Goal: Download file/media

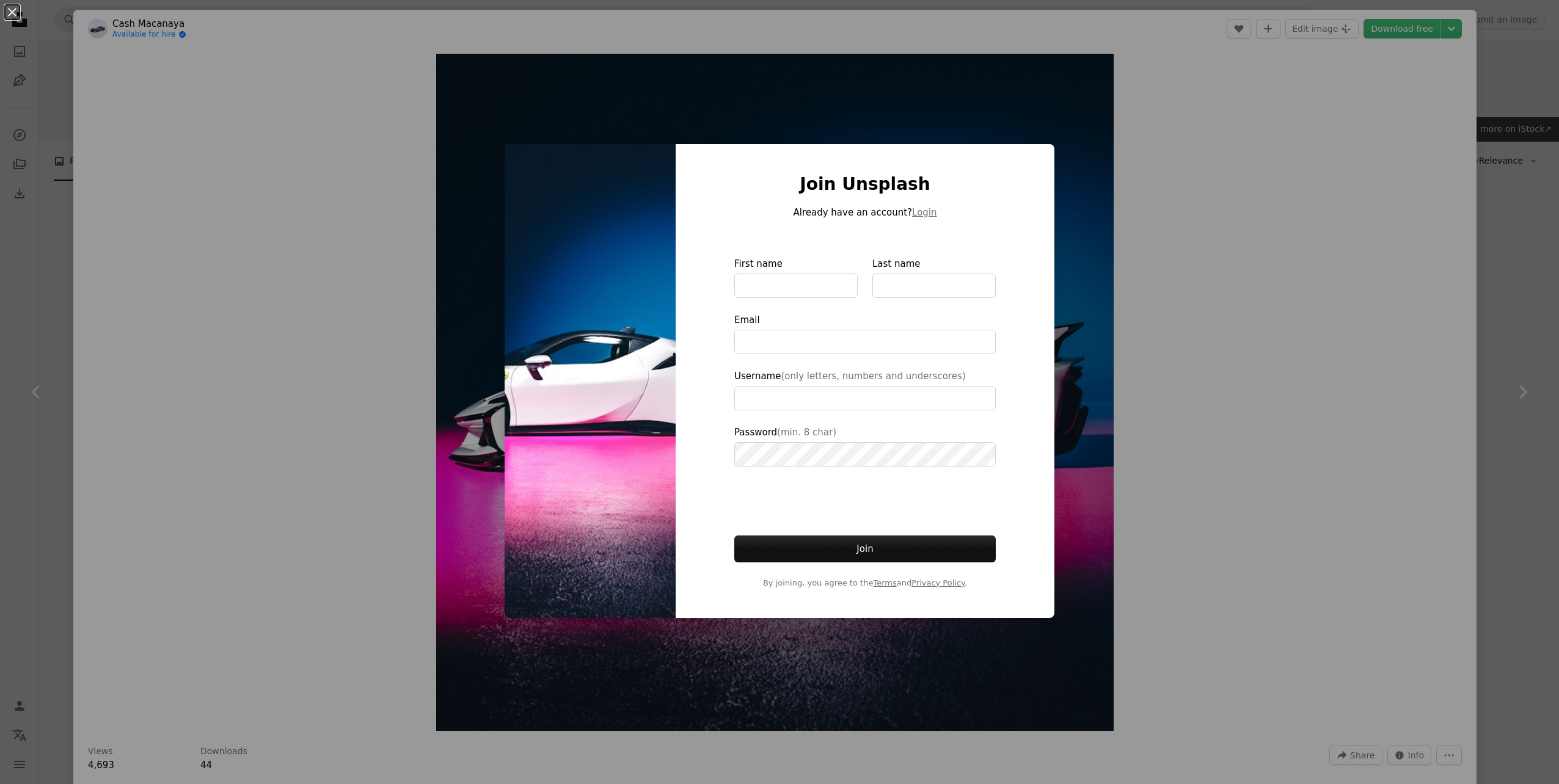
scroll to position [99, 0]
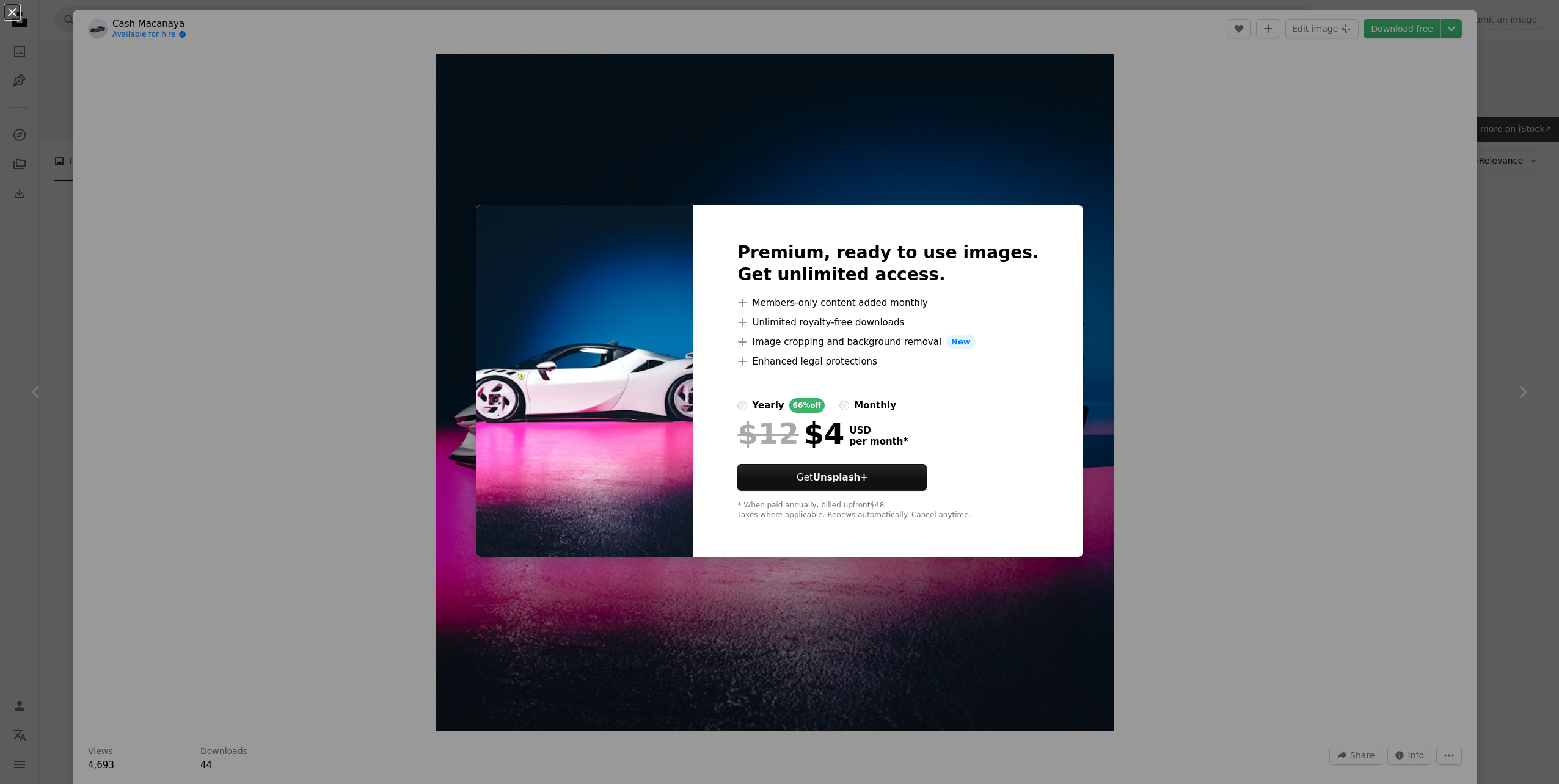
click at [1293, 442] on div "An X shape Premium, ready to use images. Get unlimited access. A plus sign Memb…" at bounding box center [780, 392] width 1559 height 784
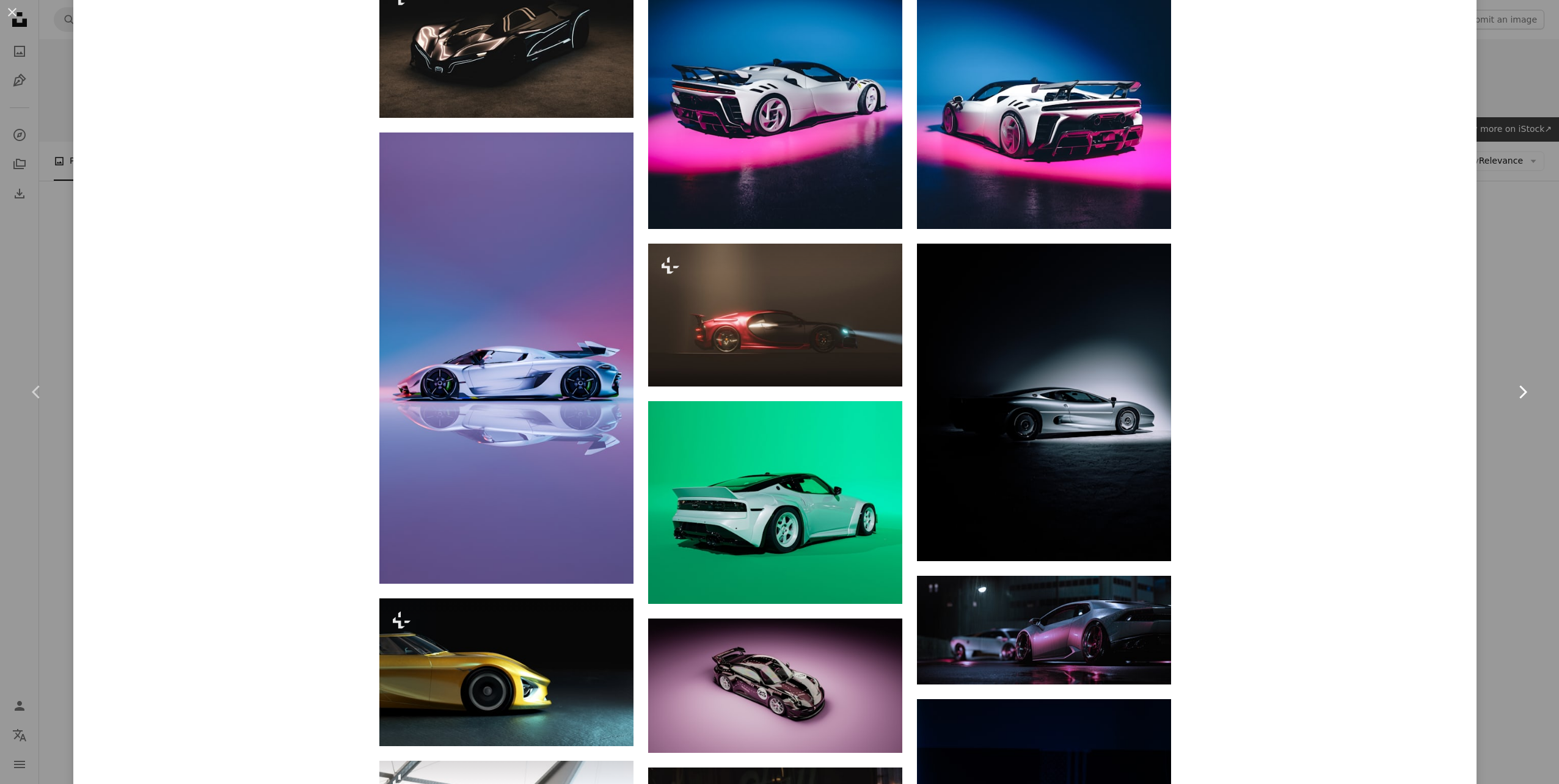
scroll to position [1527, 0]
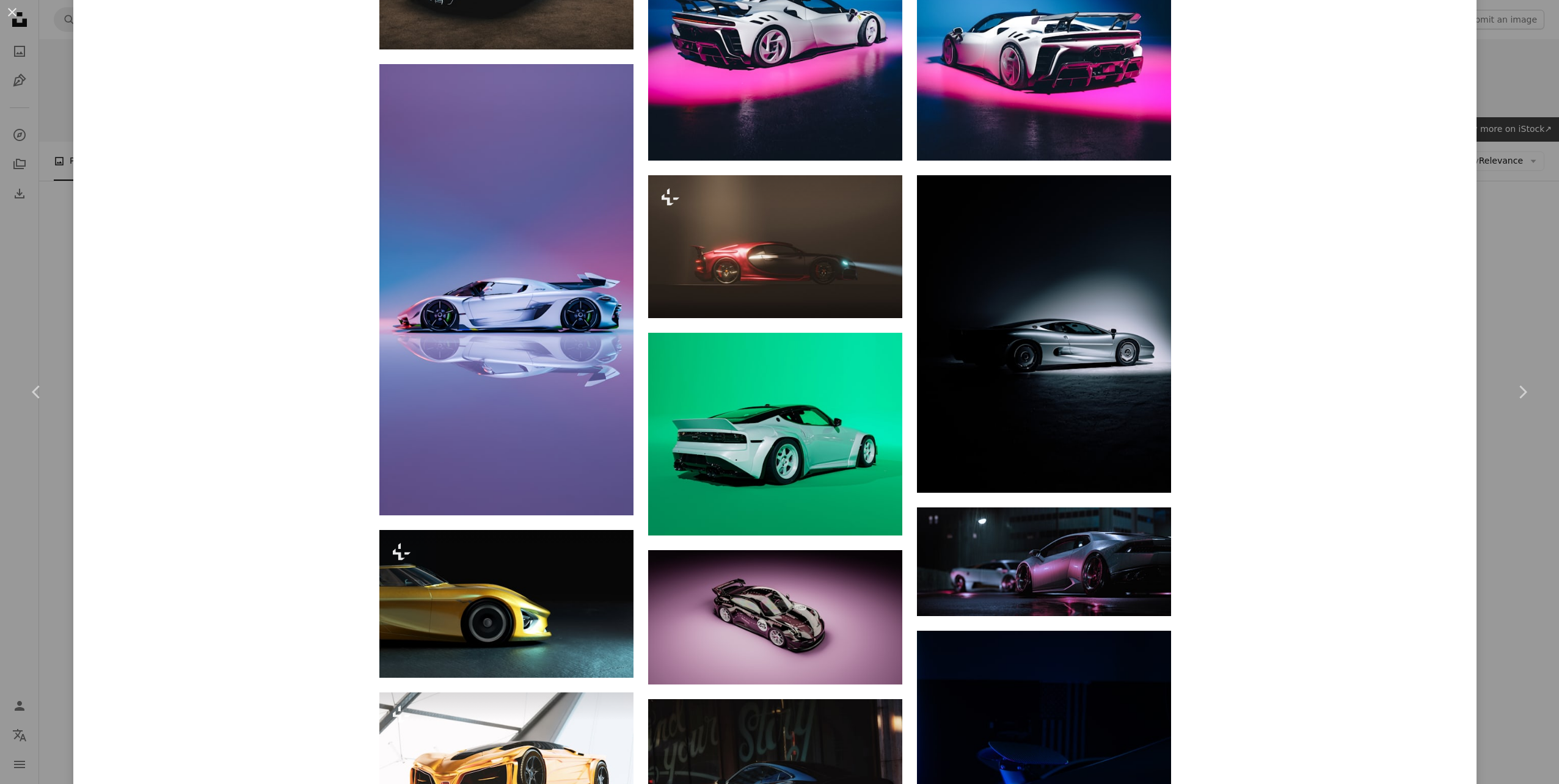
click at [1499, 464] on div "An X shape Chevron left Chevron right Cash Macanaya Available for hire A checkm…" at bounding box center [780, 392] width 1559 height 784
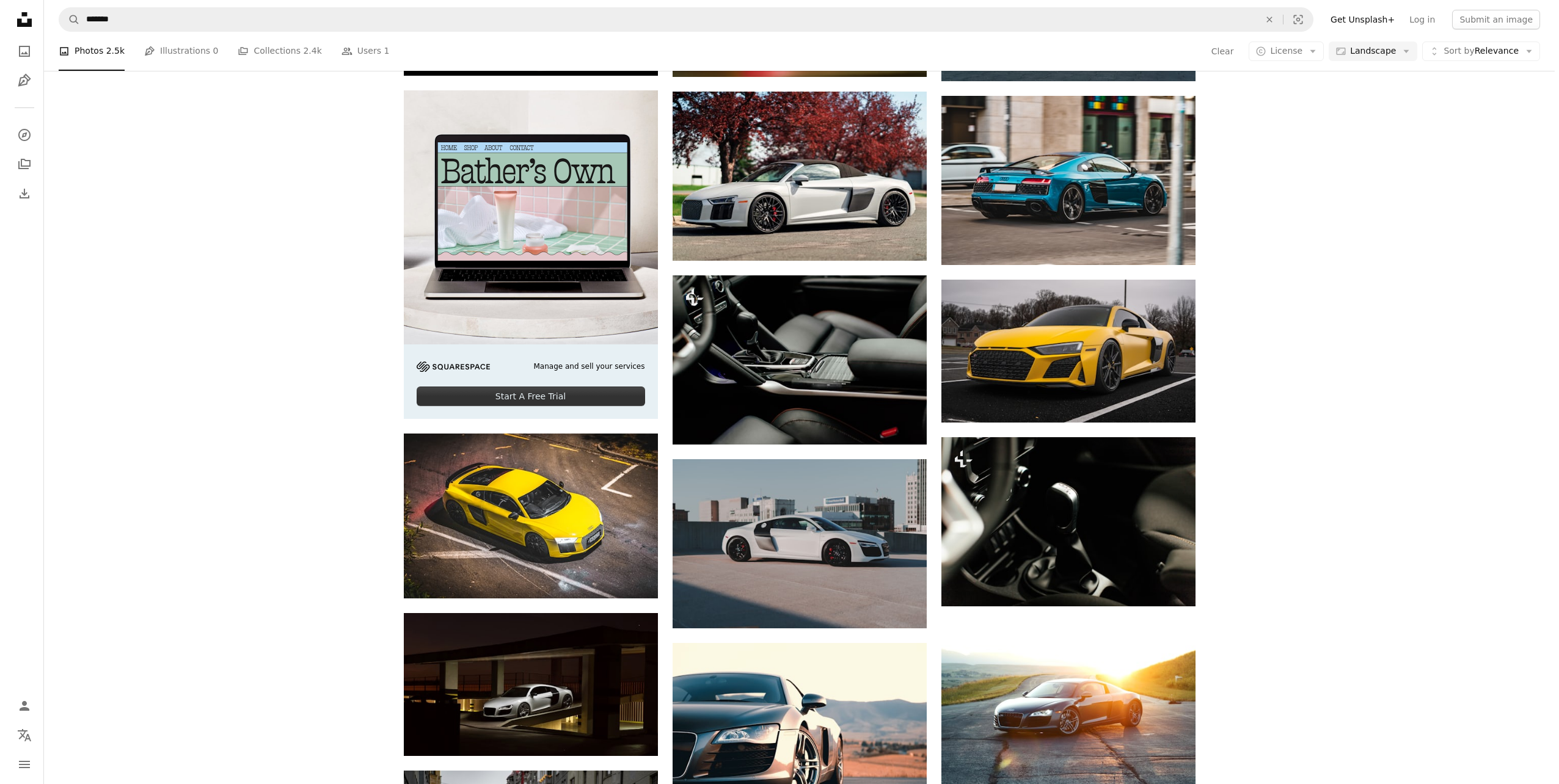
scroll to position [1687, 0]
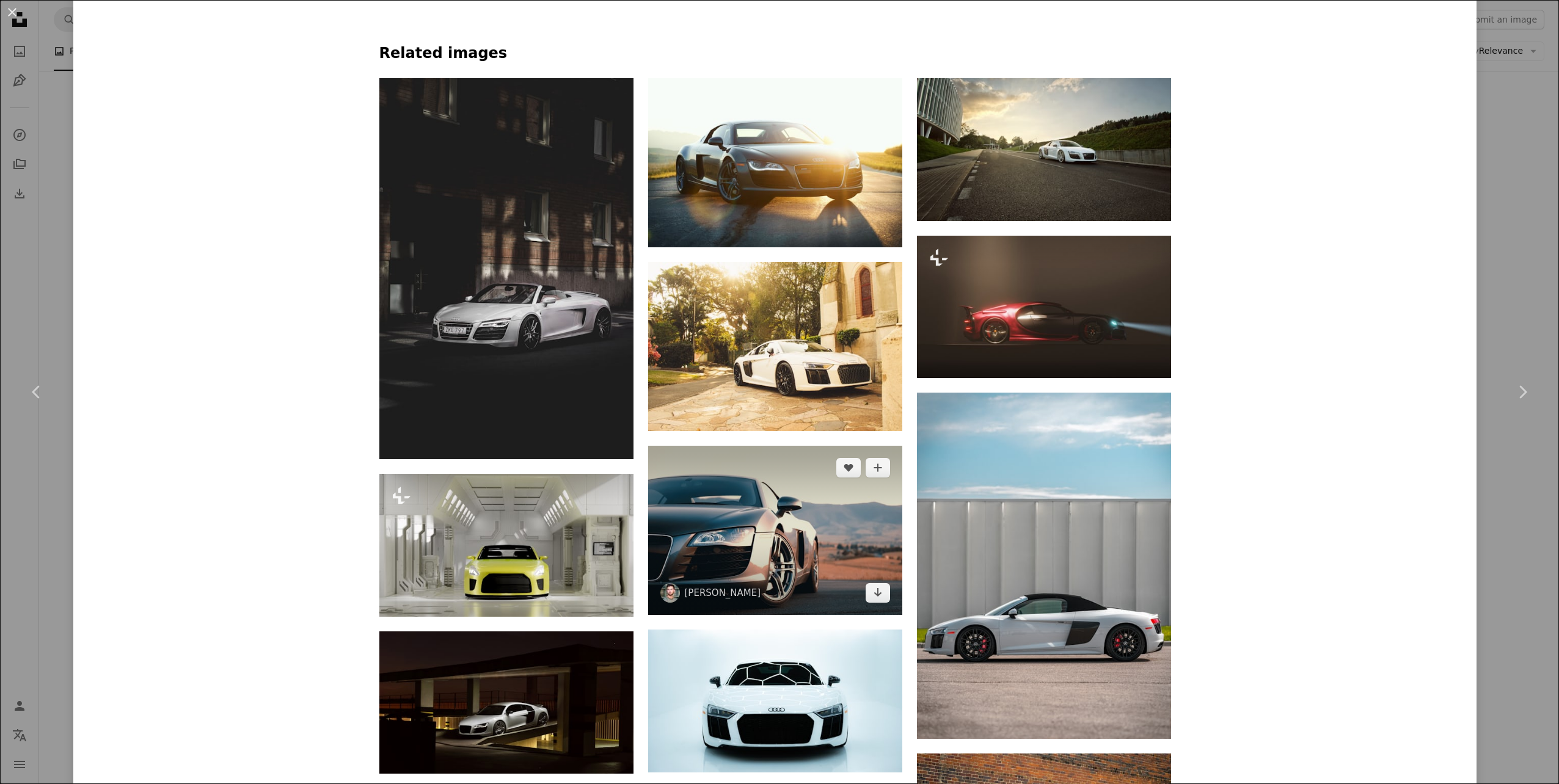
scroll to position [1099, 0]
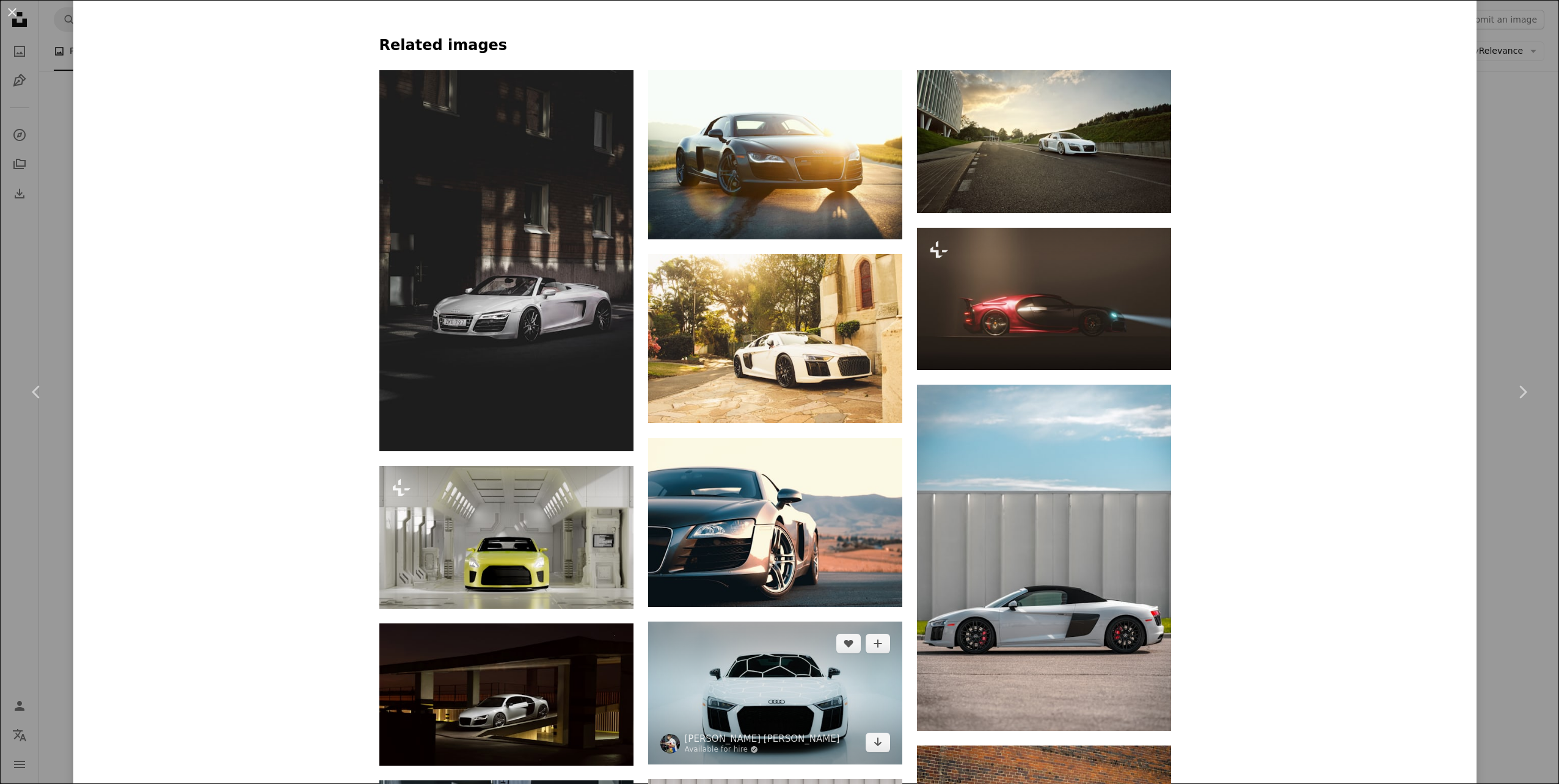
click at [770, 622] on img at bounding box center [775, 694] width 254 height 143
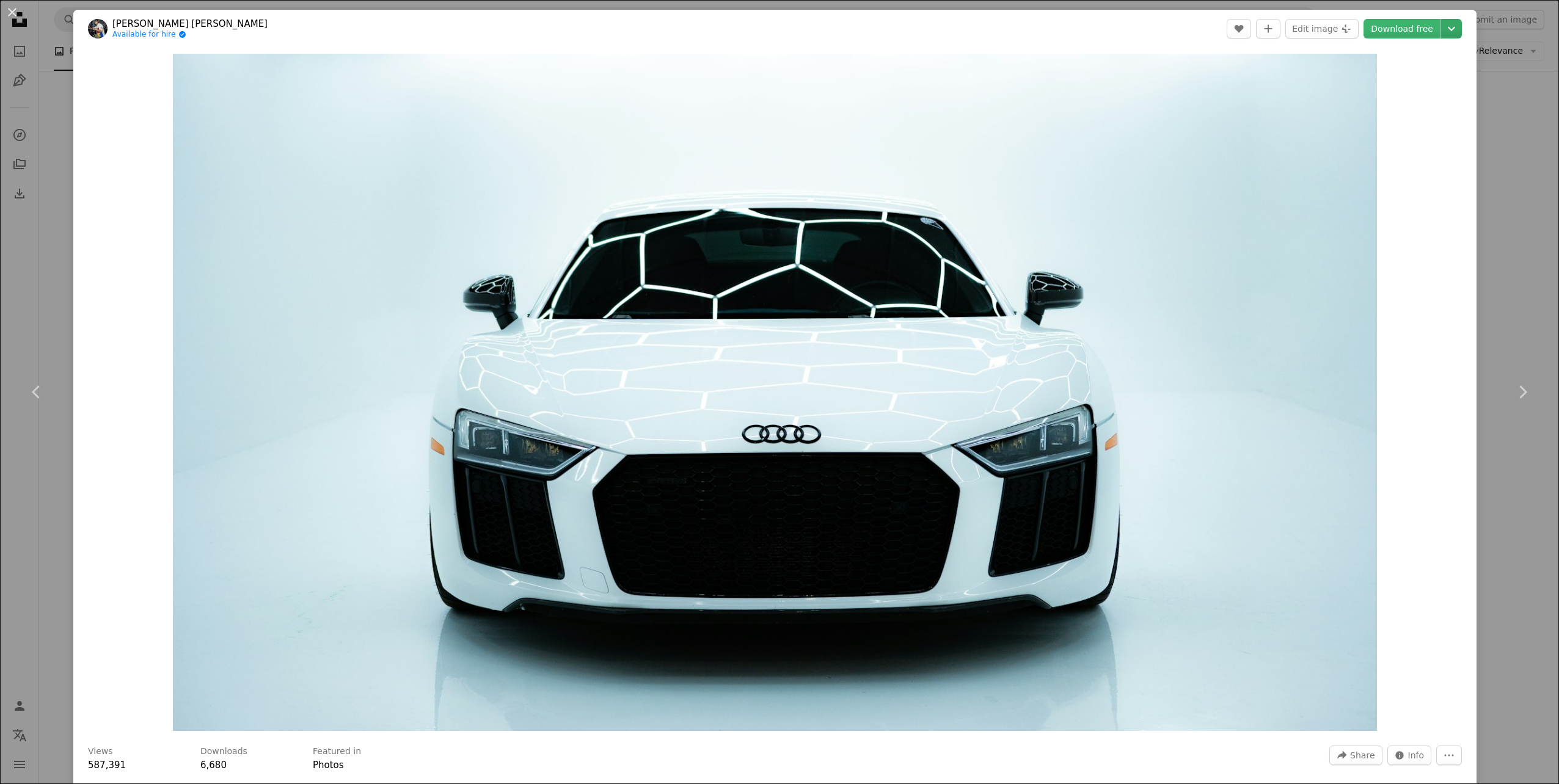
click at [1442, 33] on icon "Chevron down" at bounding box center [1451, 28] width 20 height 14
click at [1361, 131] on span "Original Size" at bounding box center [1367, 135] width 53 height 10
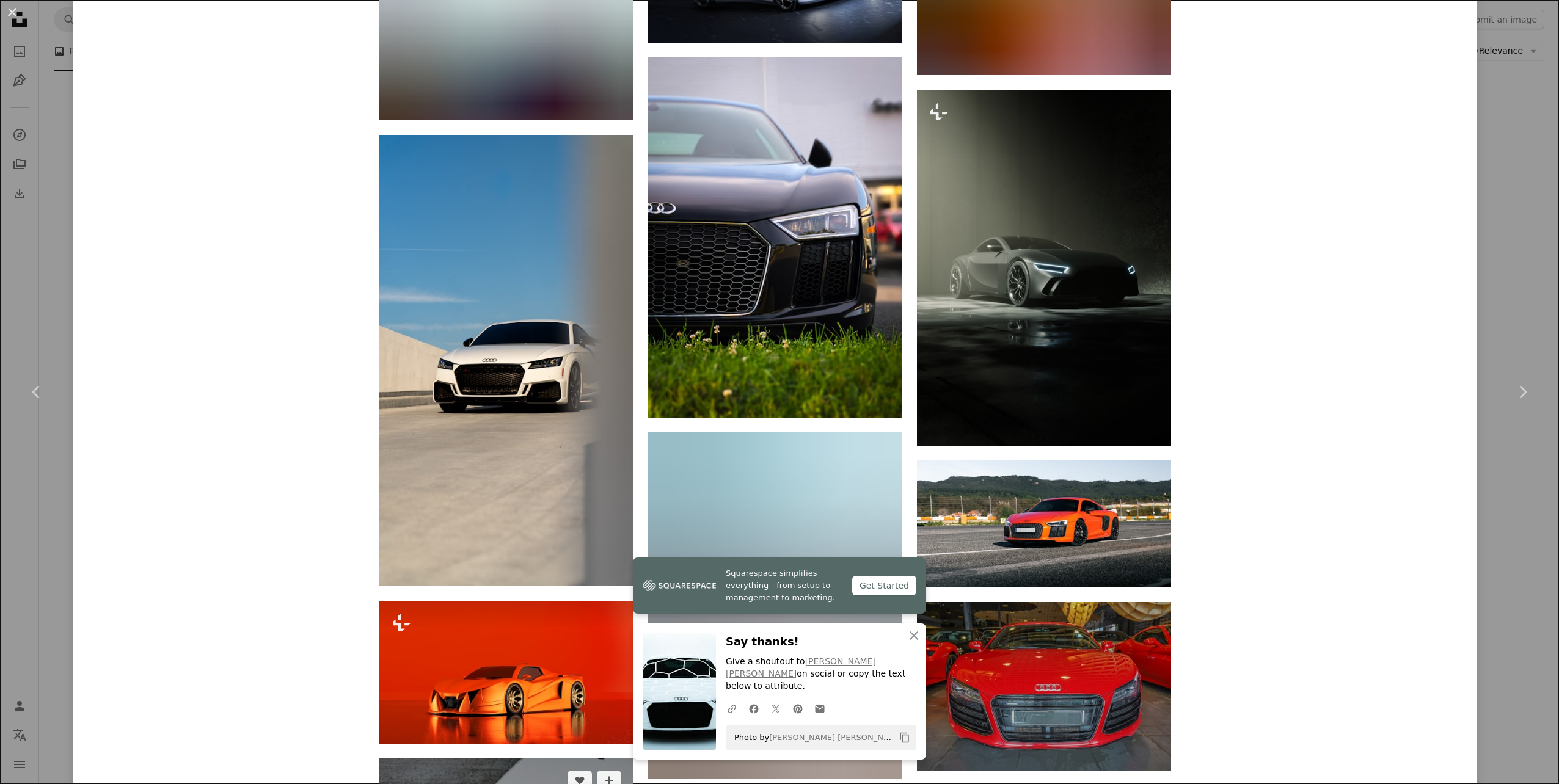
scroll to position [3386, 0]
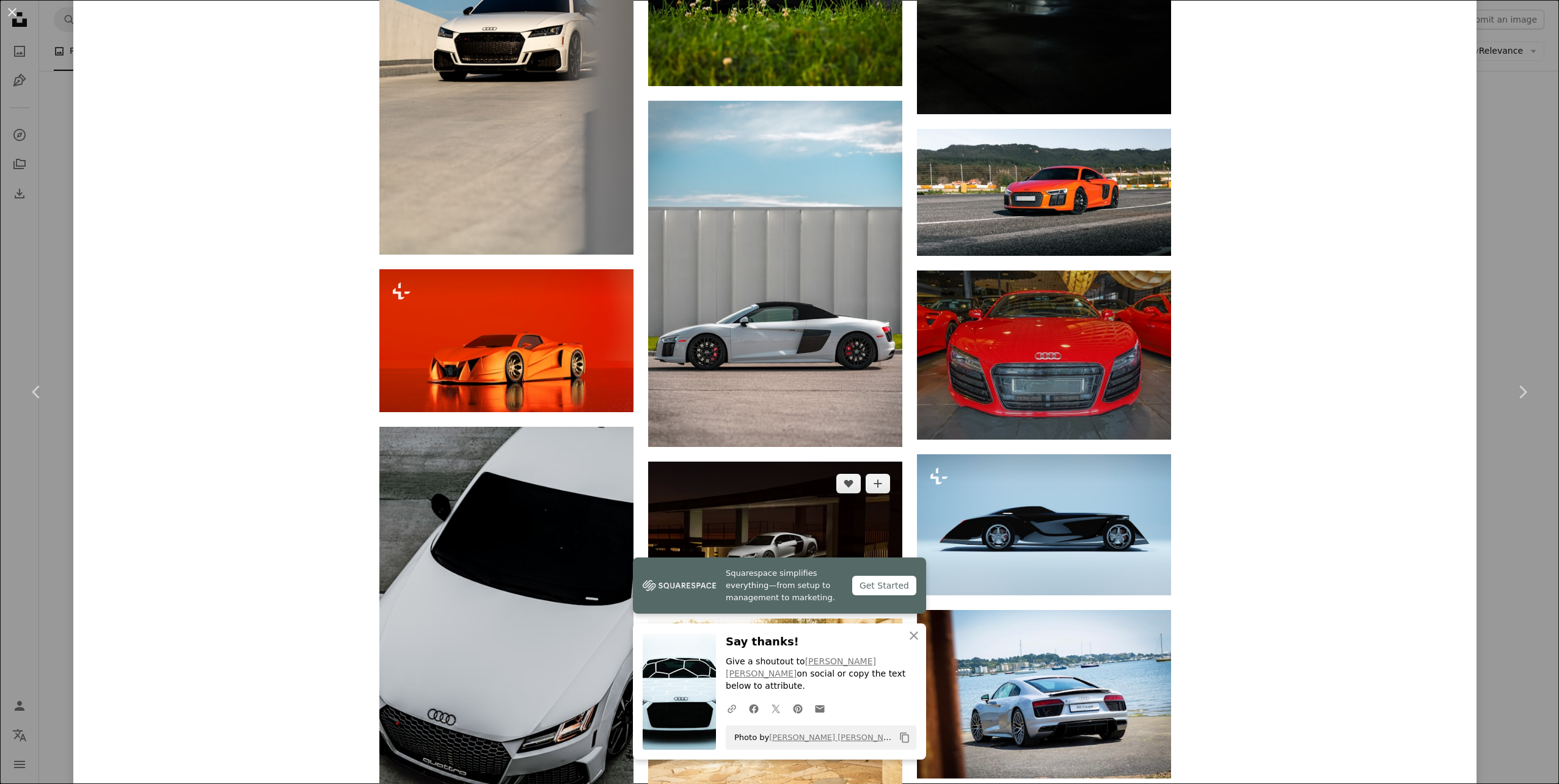
click at [842, 462] on img at bounding box center [775, 533] width 254 height 143
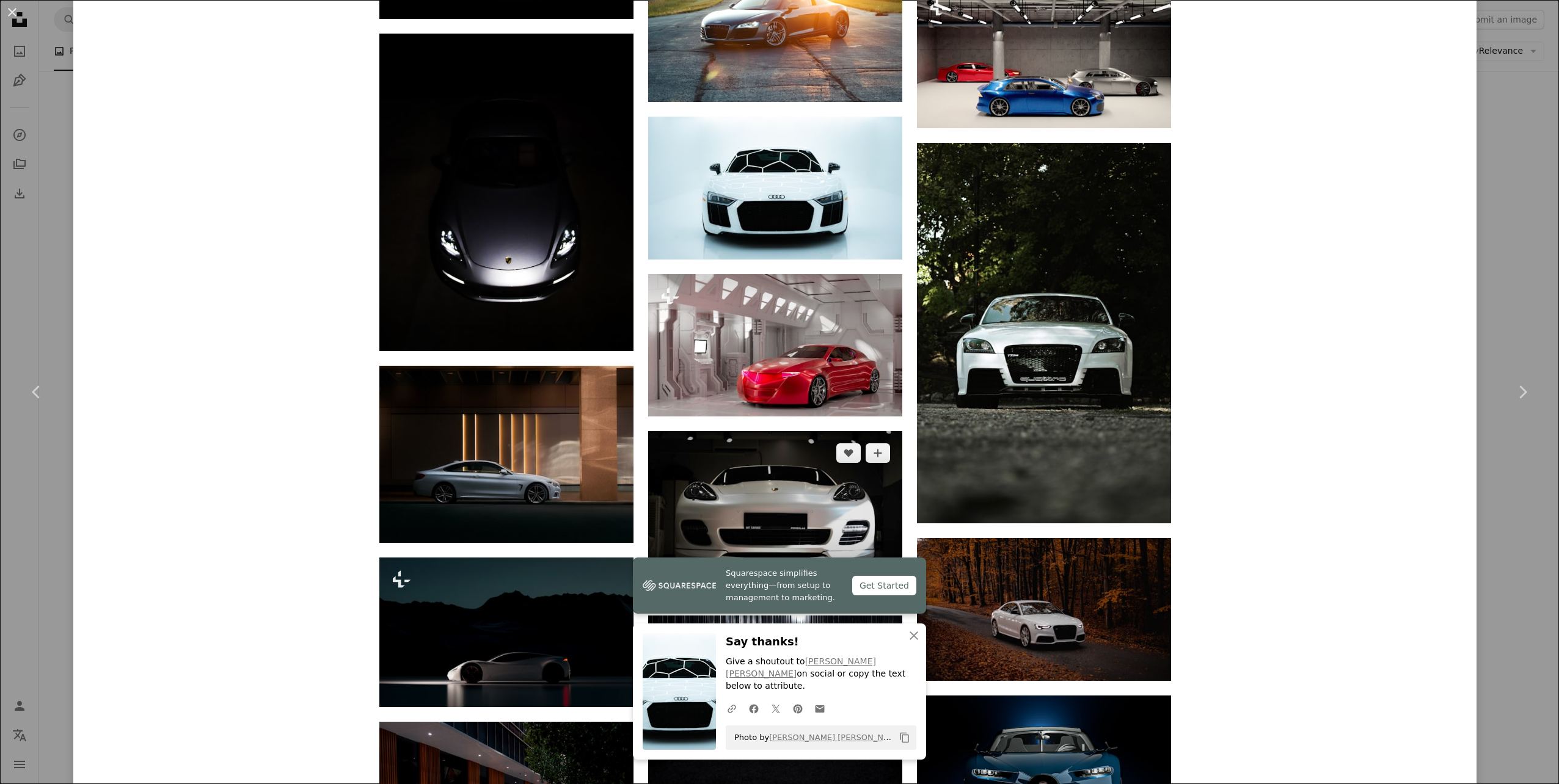
scroll to position [1893, 0]
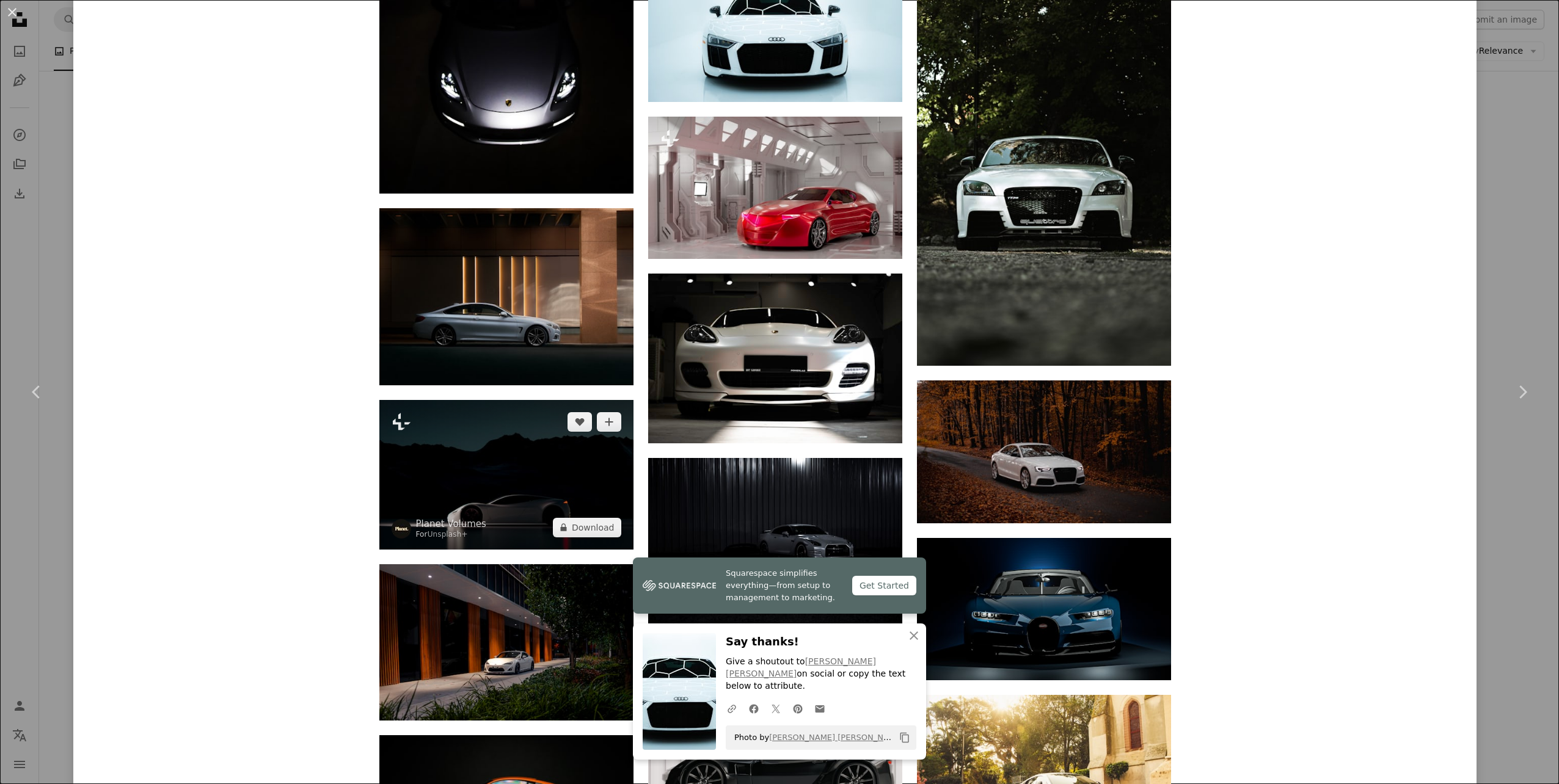
click at [496, 400] on img at bounding box center [506, 474] width 254 height 150
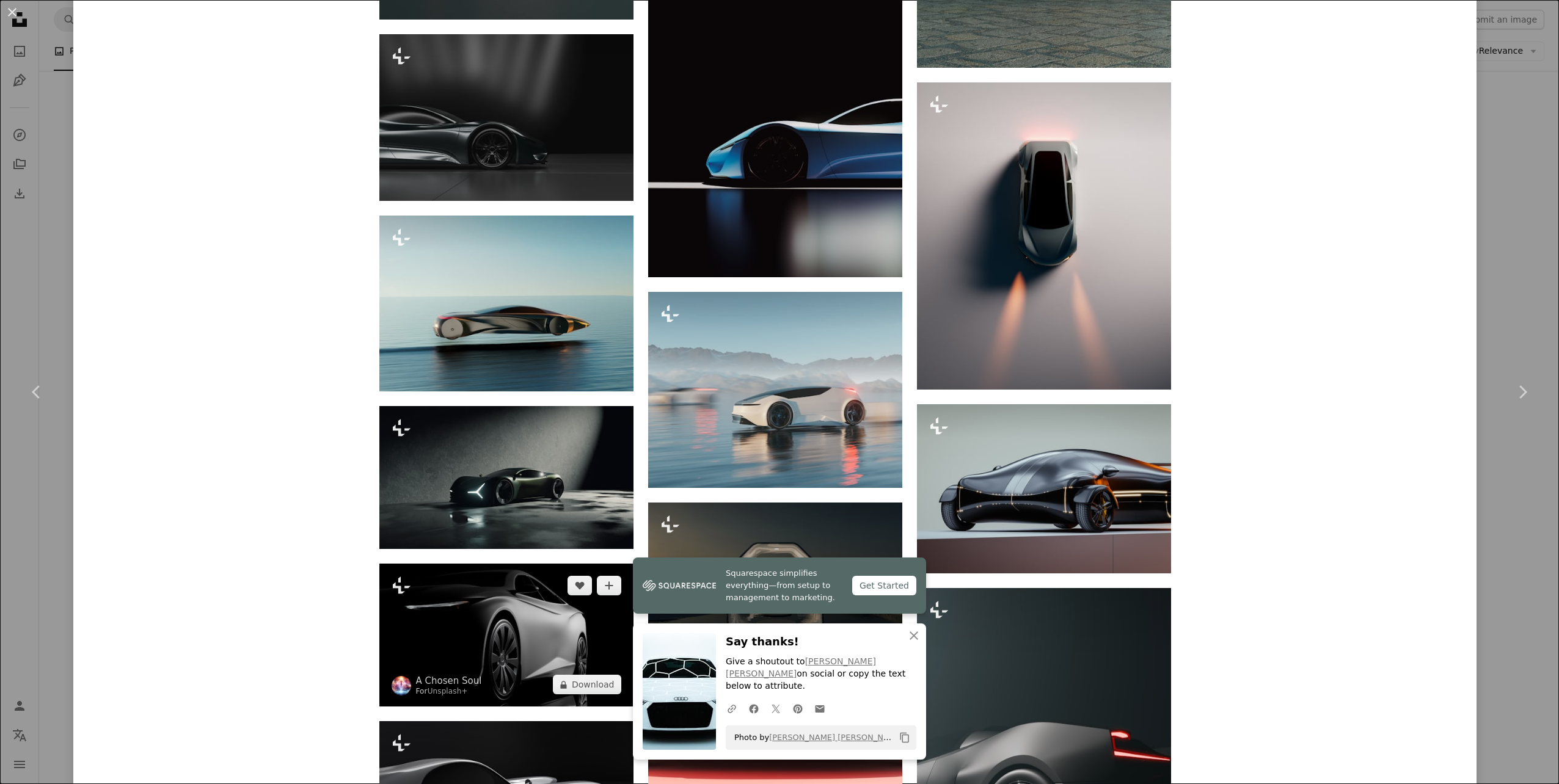
scroll to position [1954, 0]
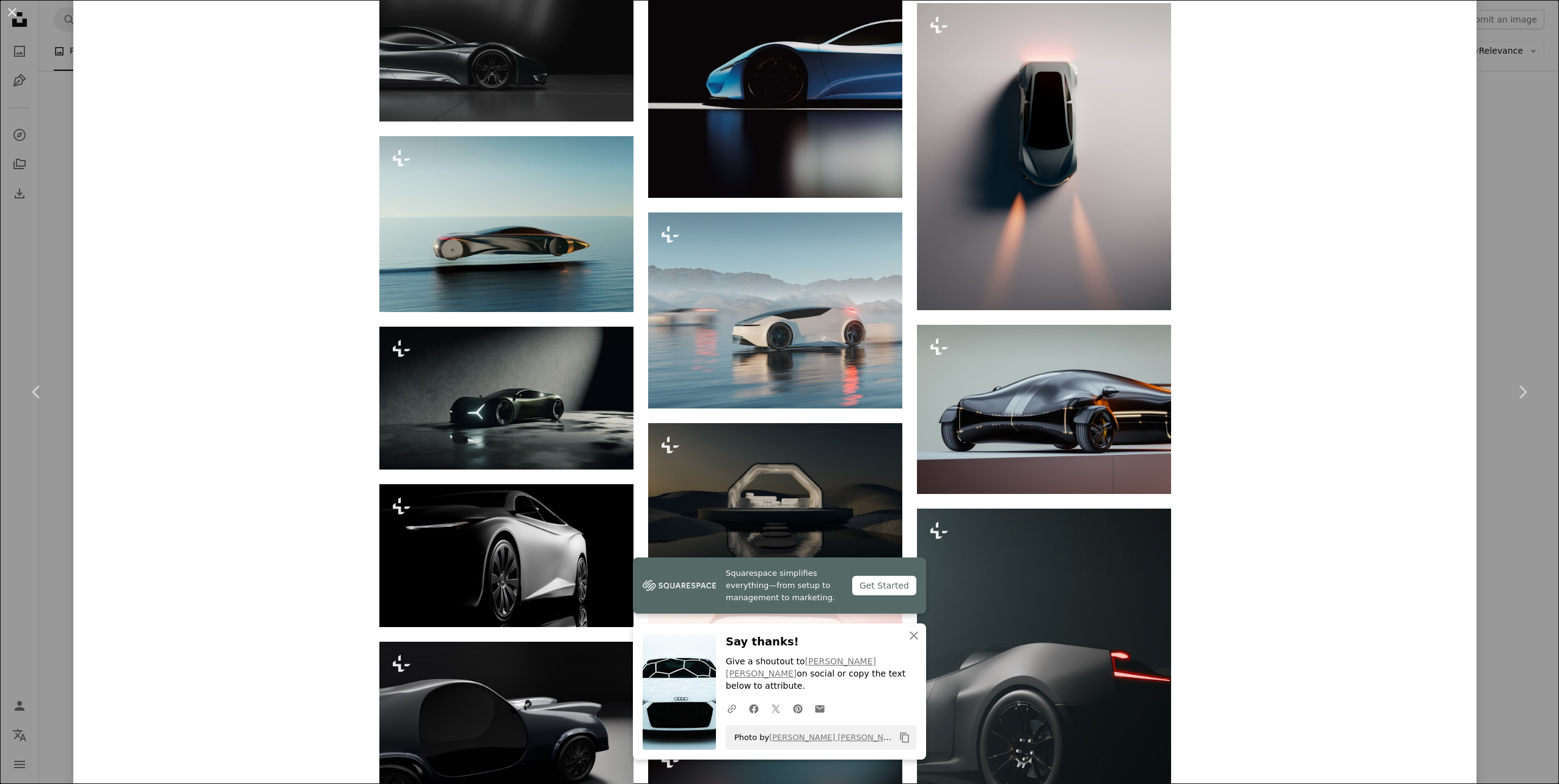
click at [30, 297] on div "An X shape Chevron left Chevron right Planet Volumes For Unsplash+ A heart A pl…" at bounding box center [780, 392] width 1559 height 784
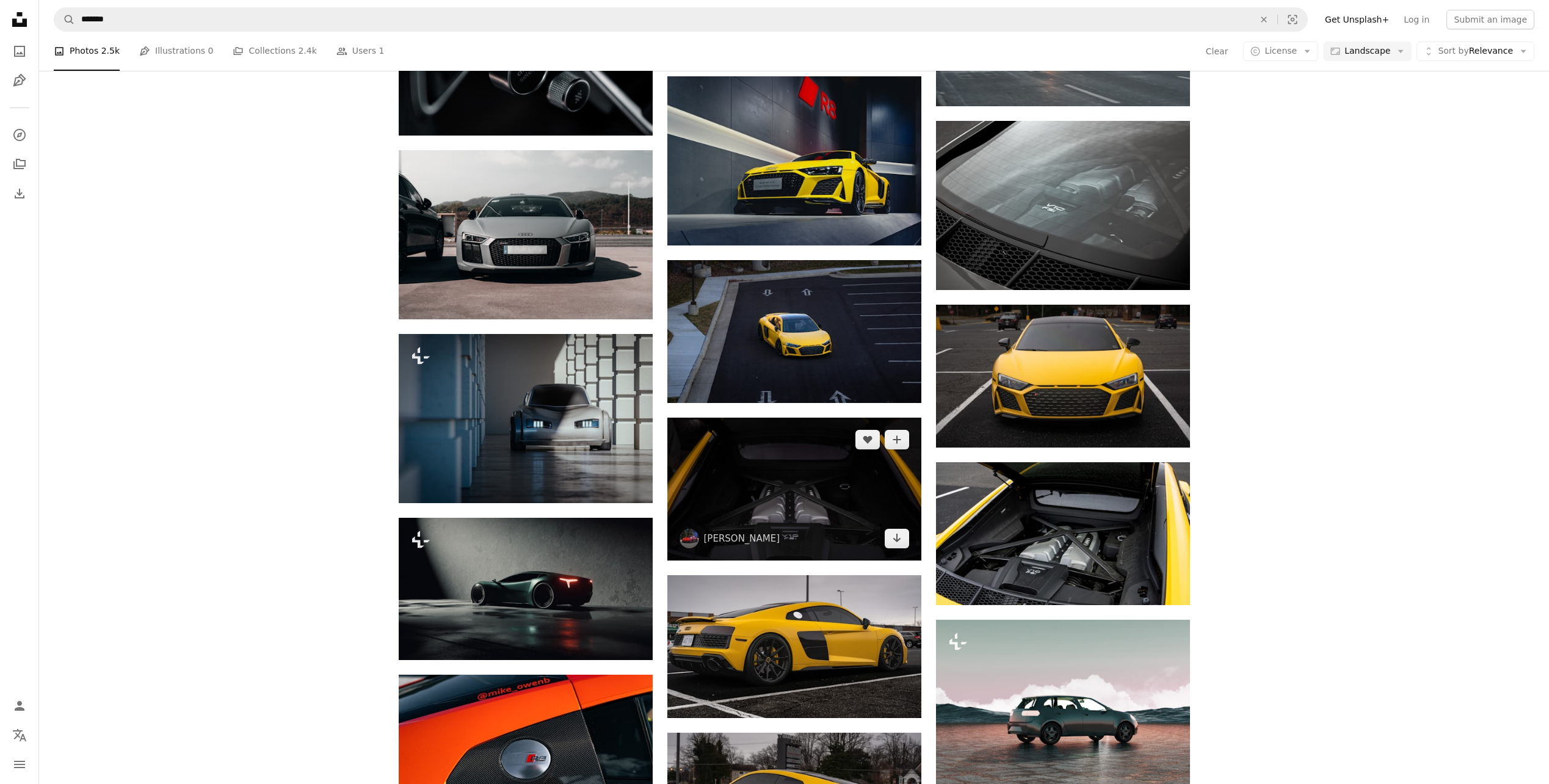
scroll to position [8772, 0]
